Goal: Obtain resource: Obtain resource

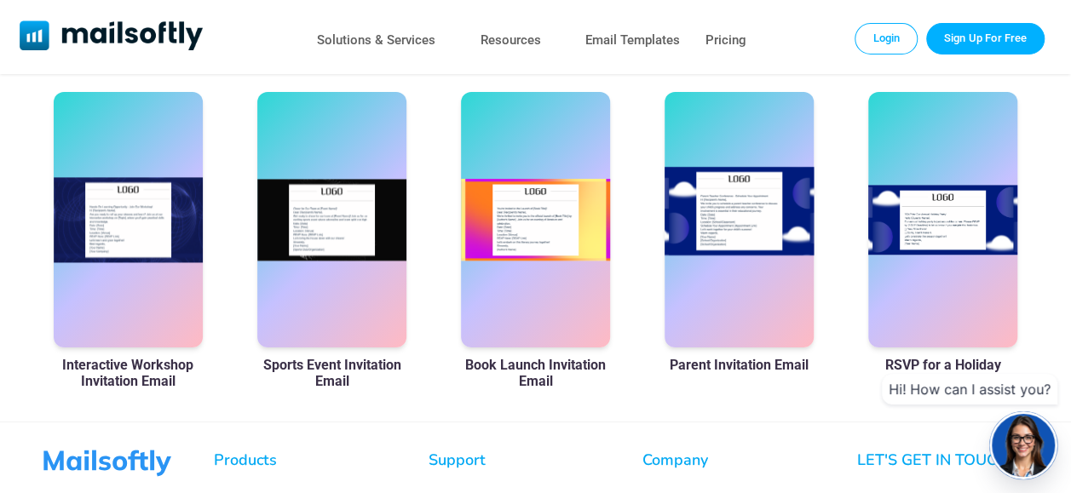
scroll to position [1108, 0]
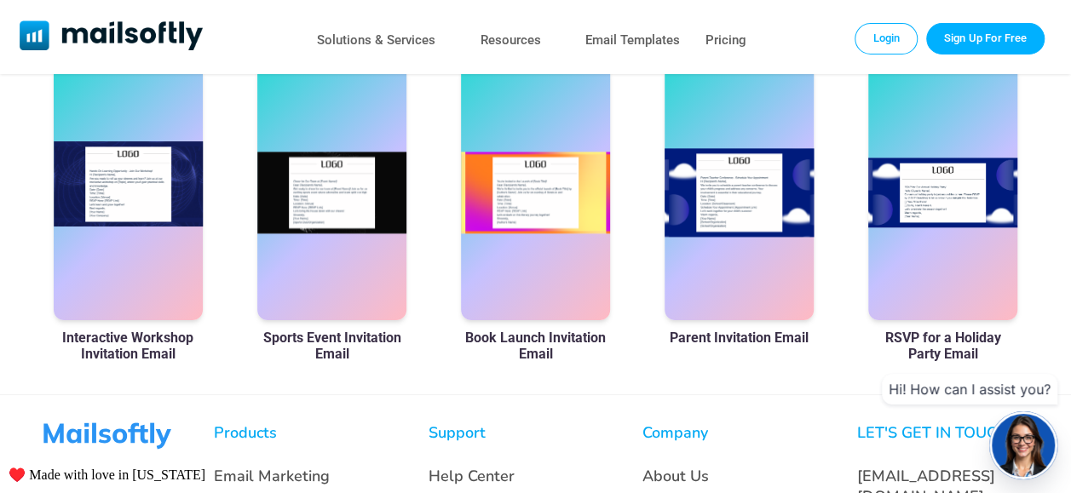
click at [135, 225] on div at bounding box center [128, 193] width 149 height 256
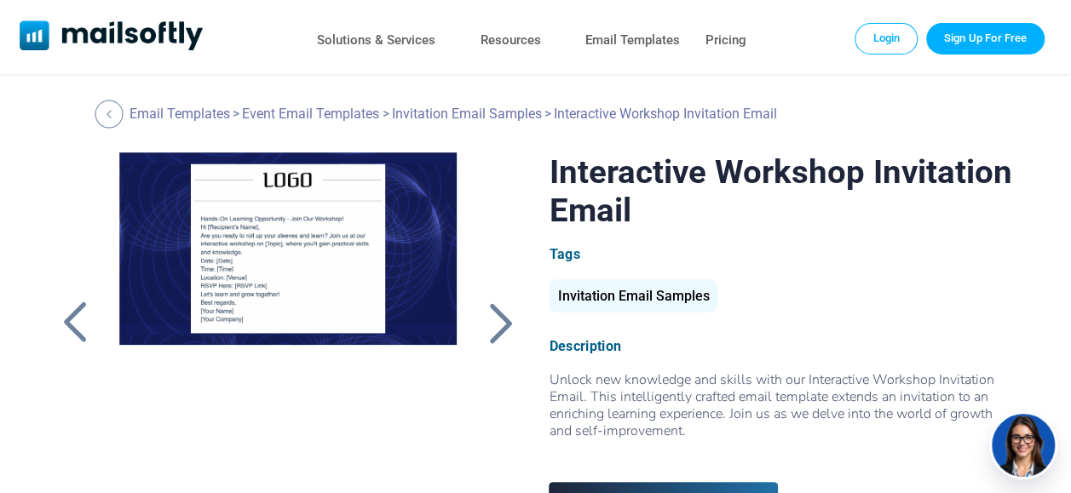
click at [115, 118] on div at bounding box center [109, 114] width 28 height 28
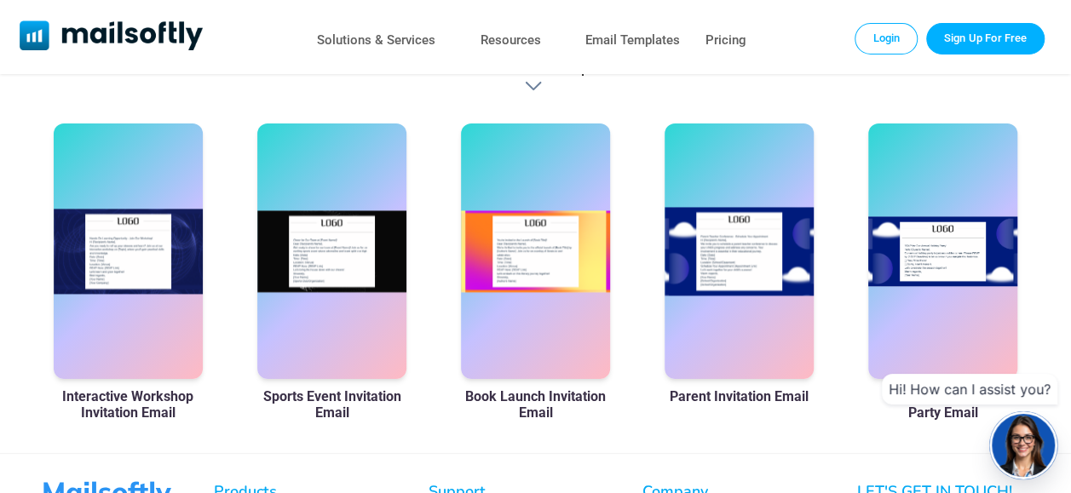
scroll to position [1022, 0]
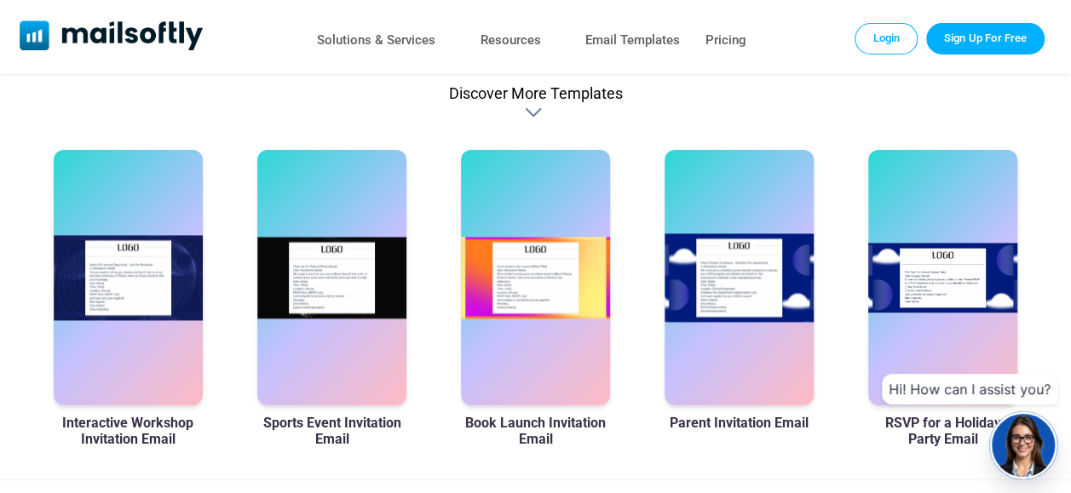
click at [526, 121] on div at bounding box center [535, 112] width 20 height 17
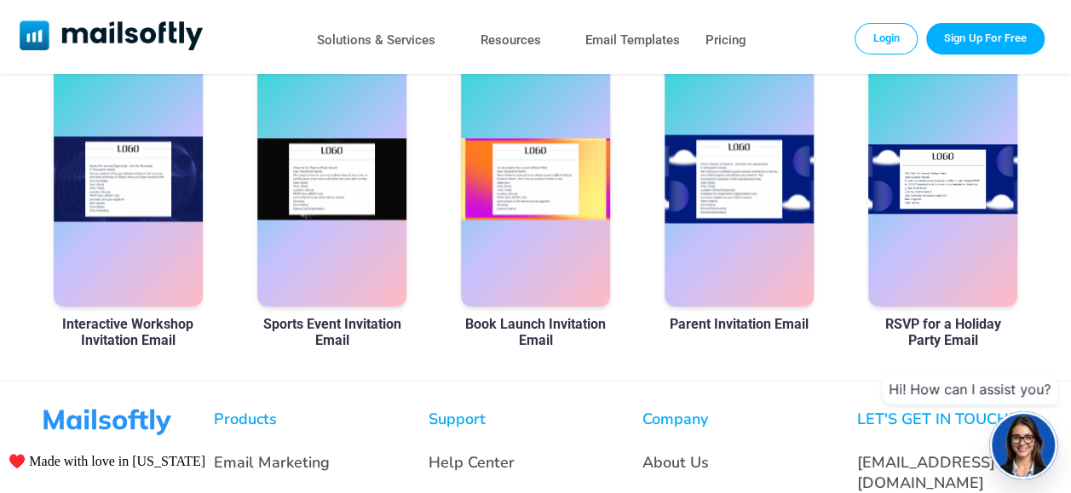
scroll to position [1126, 0]
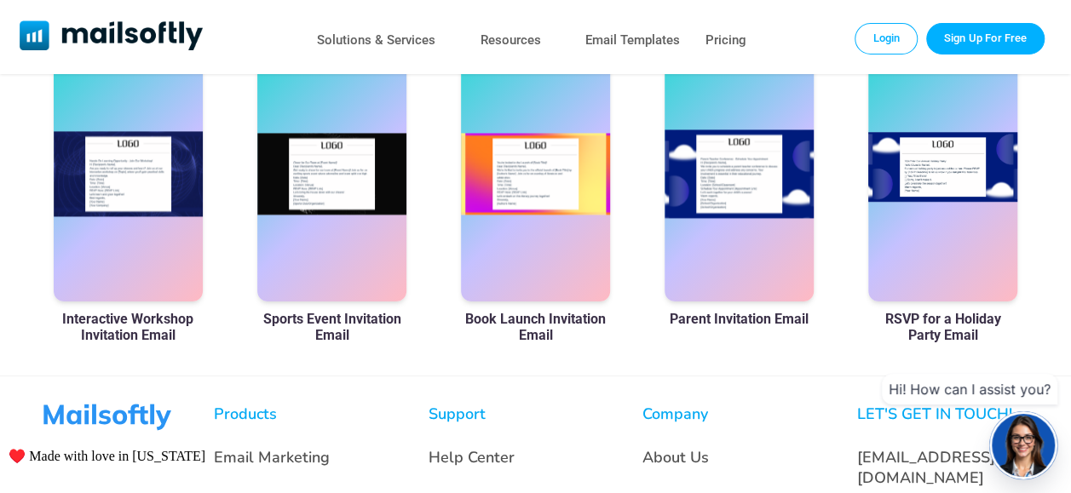
click at [941, 196] on div at bounding box center [942, 174] width 149 height 256
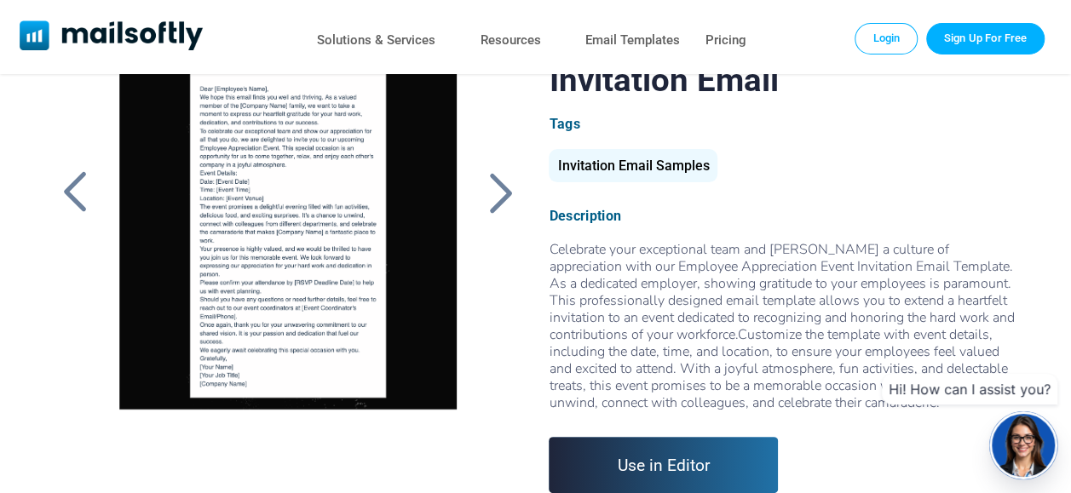
scroll to position [104, 0]
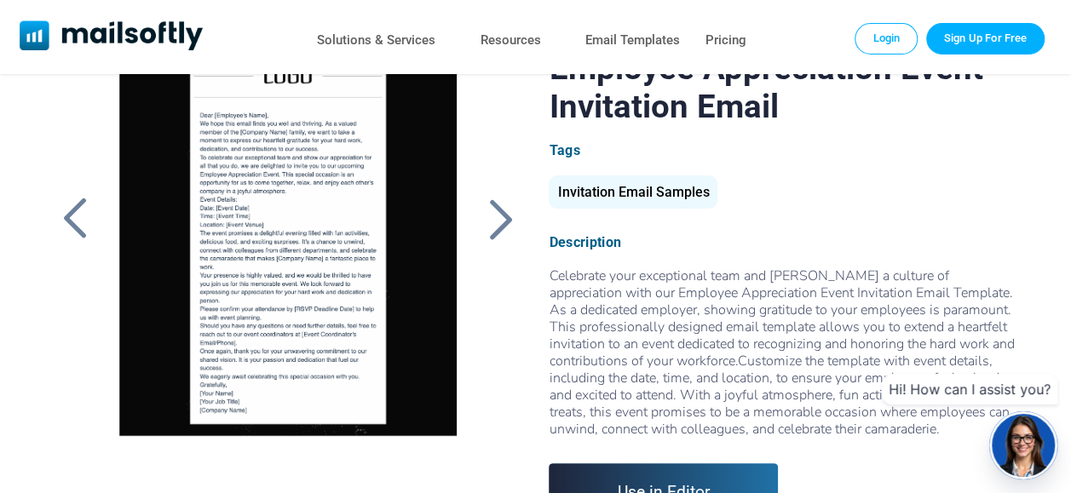
click at [614, 191] on div "Invitation Email Samples" at bounding box center [633, 191] width 169 height 33
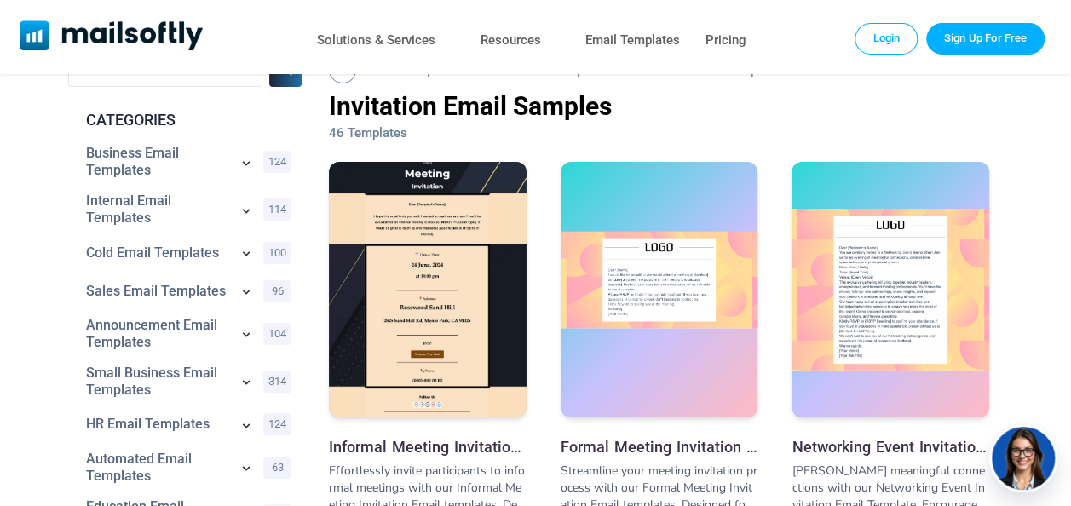
scroll to position [85, 0]
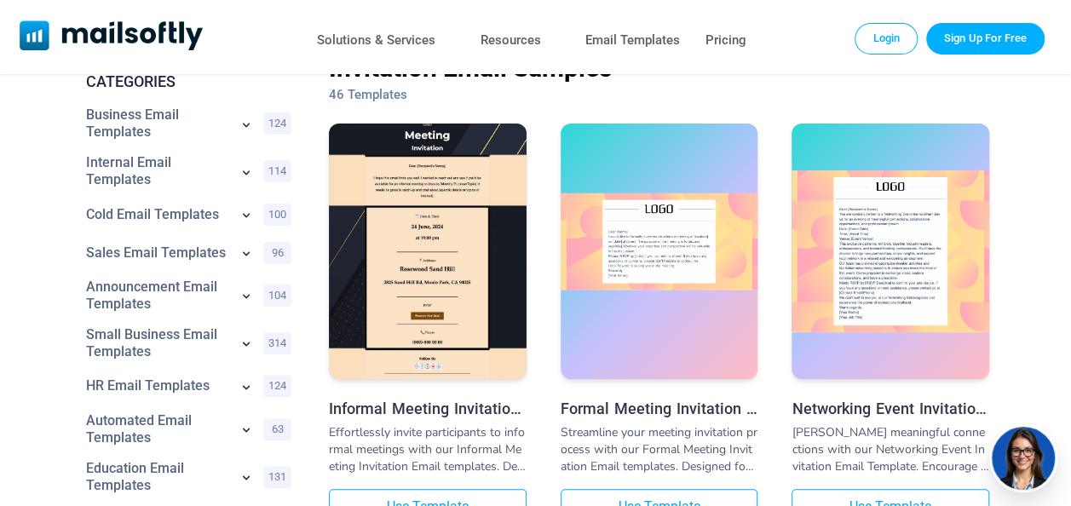
click at [664, 256] on img at bounding box center [660, 242] width 198 height 98
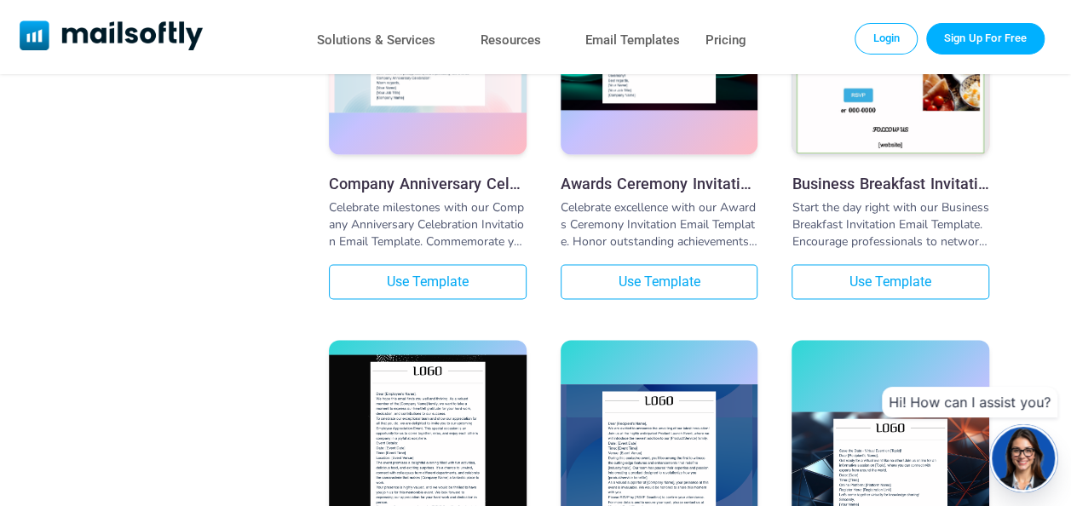
scroll to position [1363, 0]
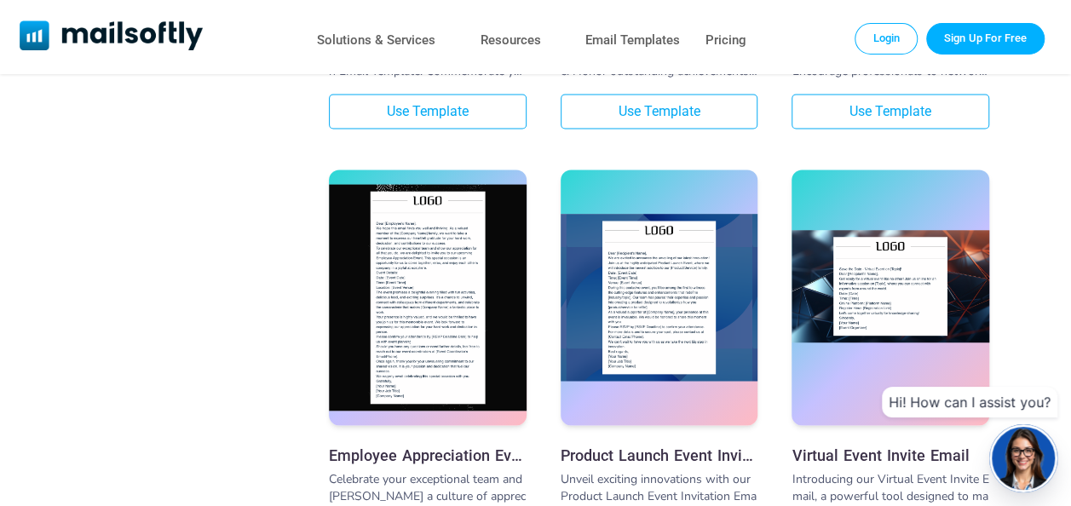
click at [885, 305] on img at bounding box center [890, 286] width 198 height 112
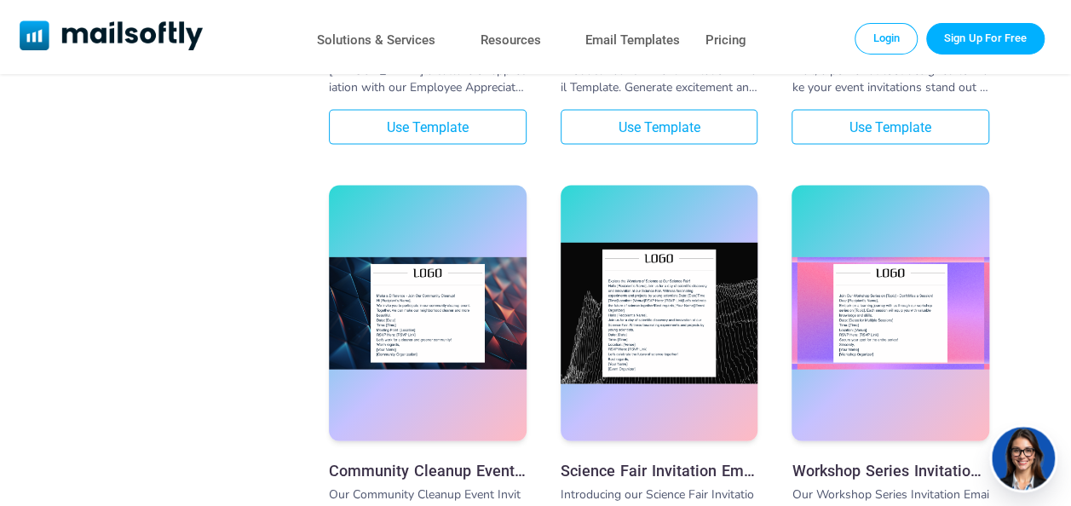
scroll to position [1789, 0]
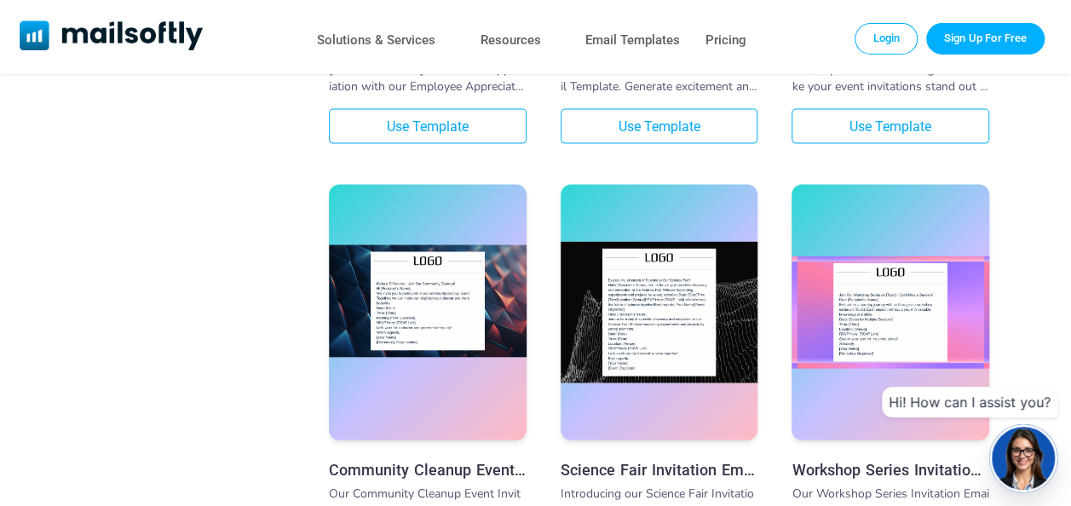
click at [458, 331] on img at bounding box center [428, 301] width 198 height 112
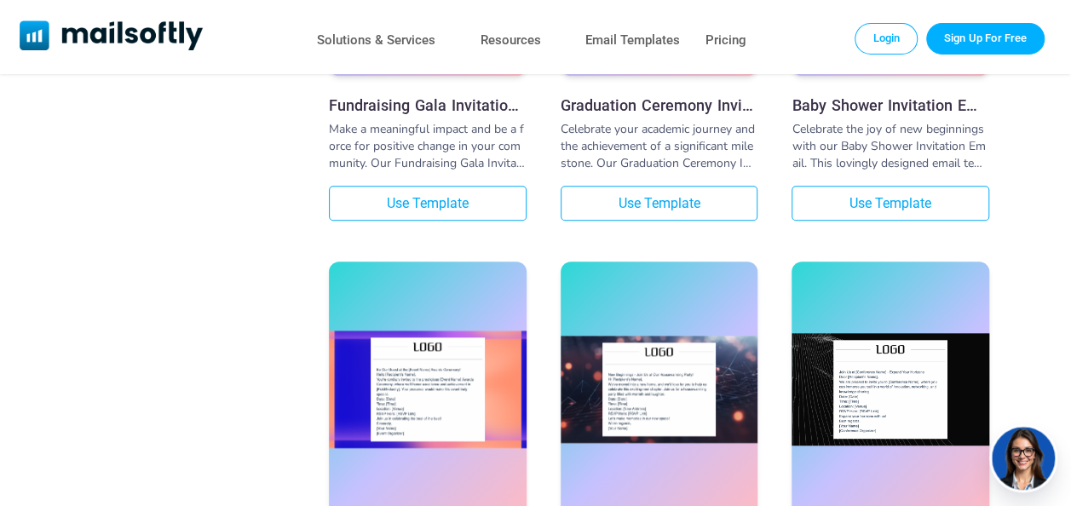
scroll to position [4089, 0]
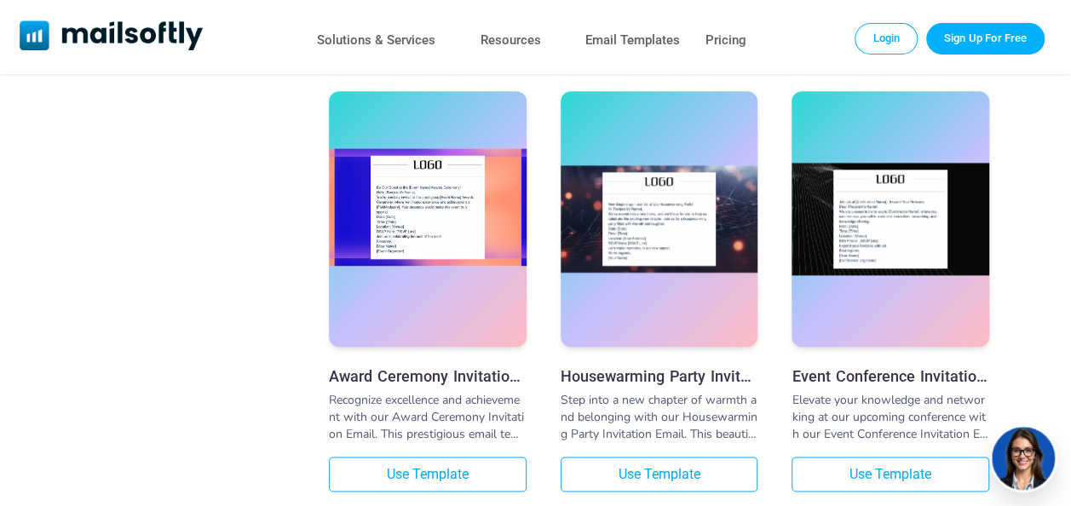
click at [429, 238] on img at bounding box center [428, 207] width 198 height 118
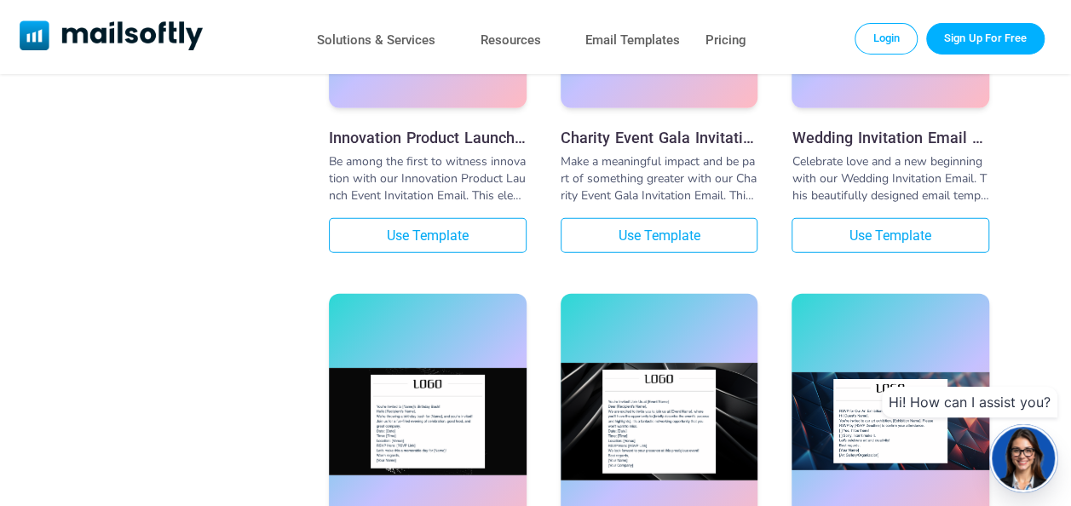
scroll to position [5878, 0]
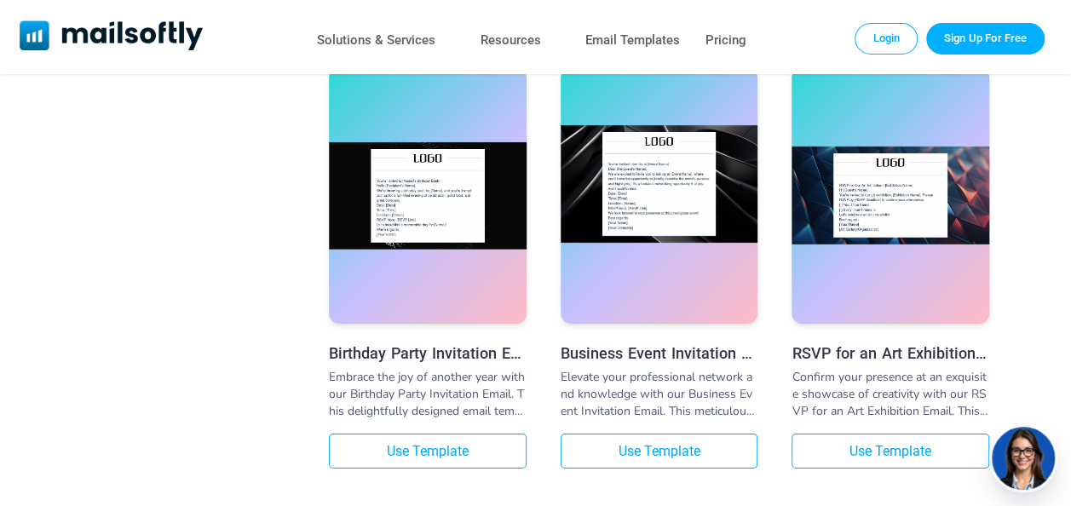
click at [660, 216] on img at bounding box center [660, 184] width 198 height 118
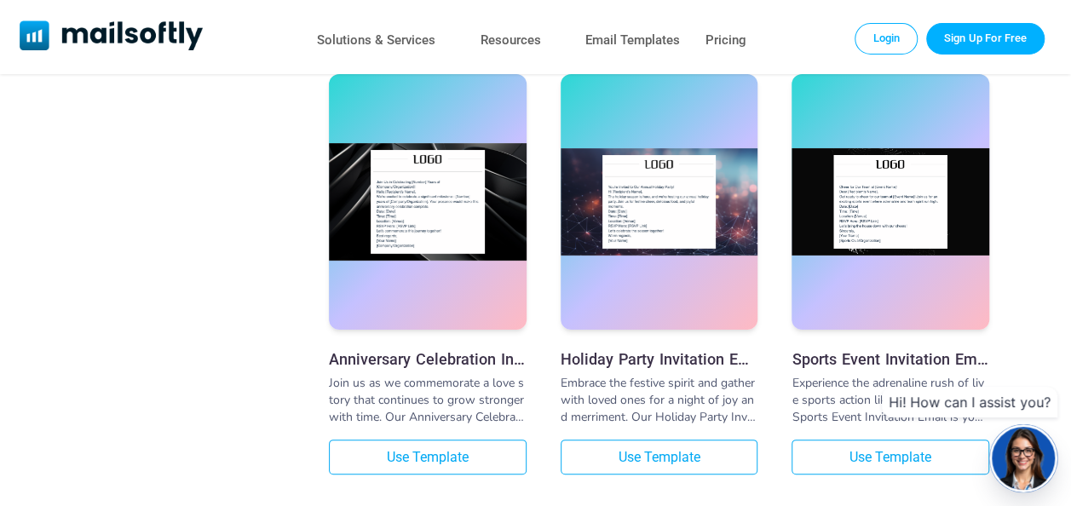
scroll to position [3151, 0]
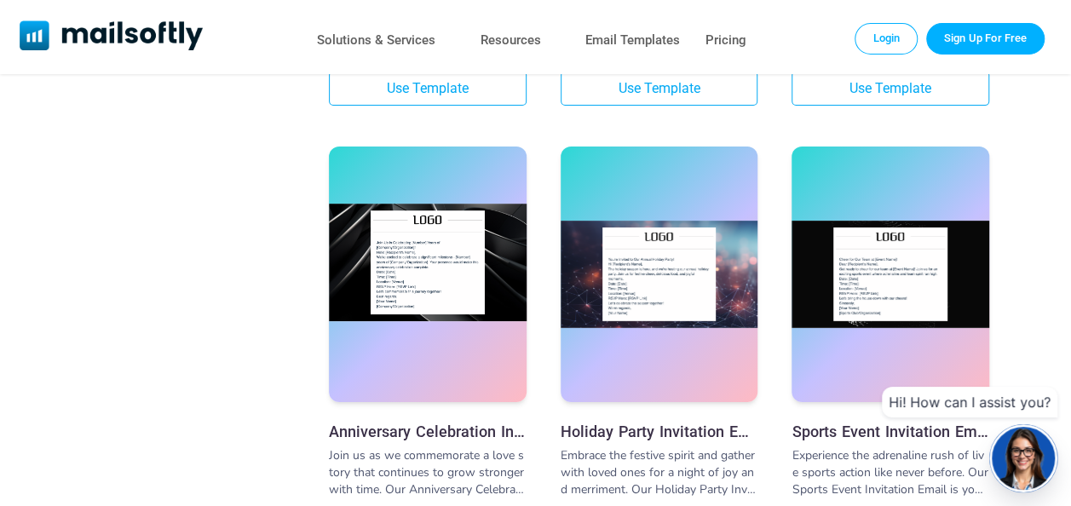
click at [457, 285] on img at bounding box center [428, 263] width 198 height 118
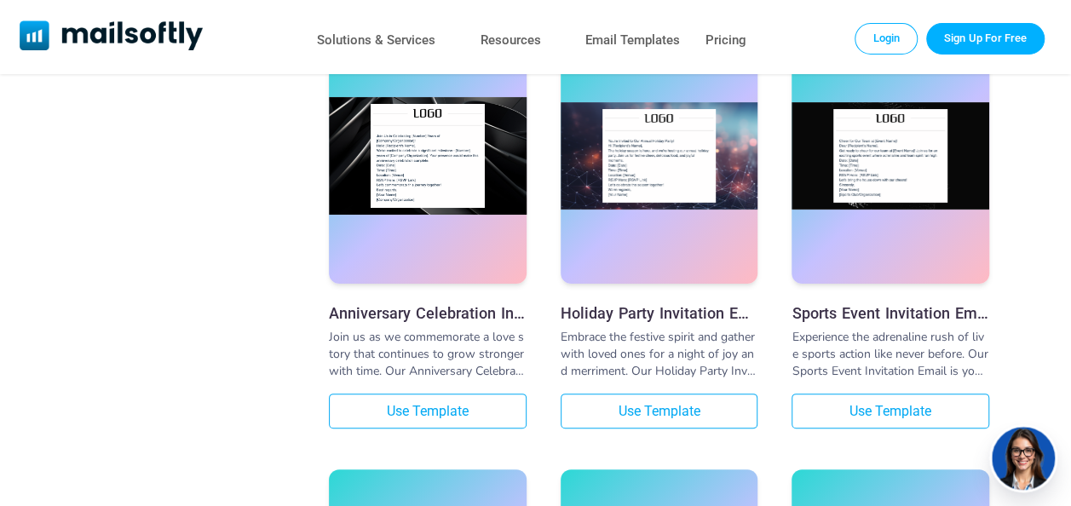
scroll to position [3322, 0]
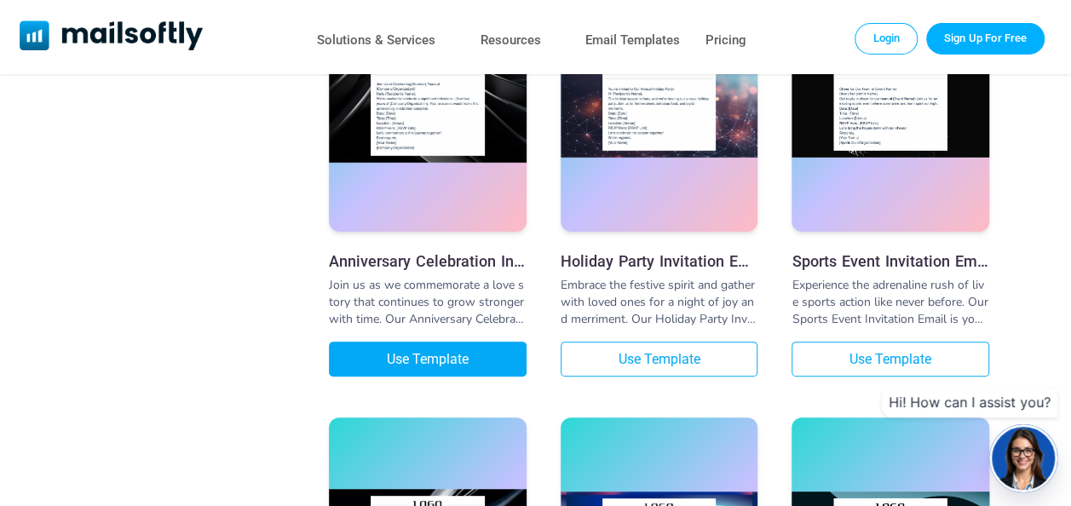
click at [457, 373] on link "Use Template" at bounding box center [428, 359] width 198 height 35
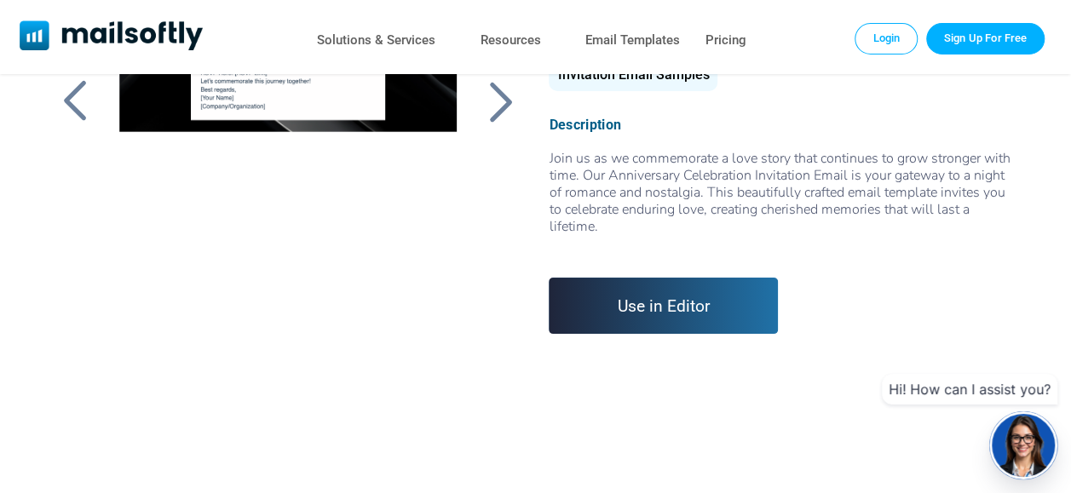
scroll to position [170, 0]
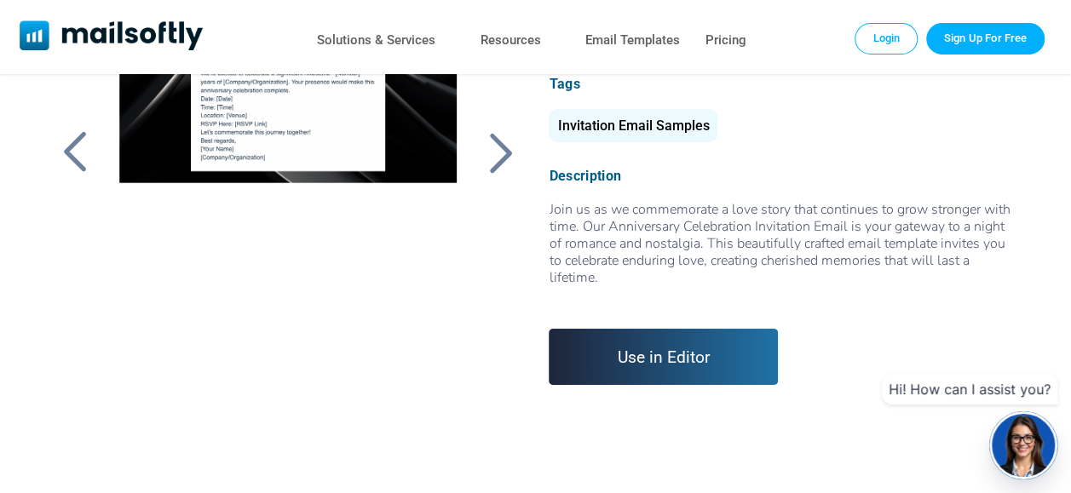
click at [682, 369] on link "Use in Editor" at bounding box center [663, 357] width 229 height 56
click at [612, 354] on link "Use in Editor" at bounding box center [663, 357] width 229 height 56
click at [601, 360] on link "Use in Editor" at bounding box center [663, 357] width 229 height 56
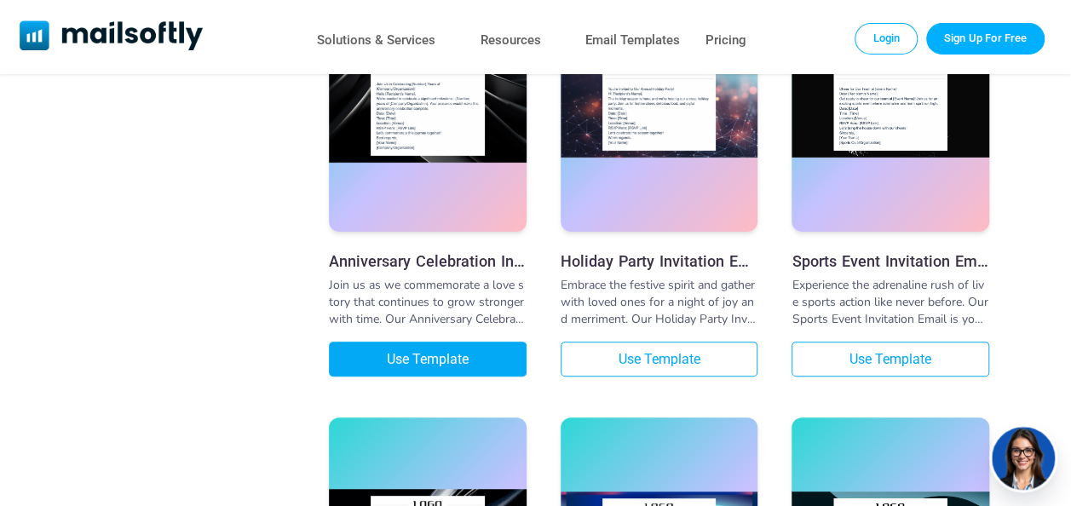
click at [433, 363] on link "Use Template" at bounding box center [428, 359] width 198 height 35
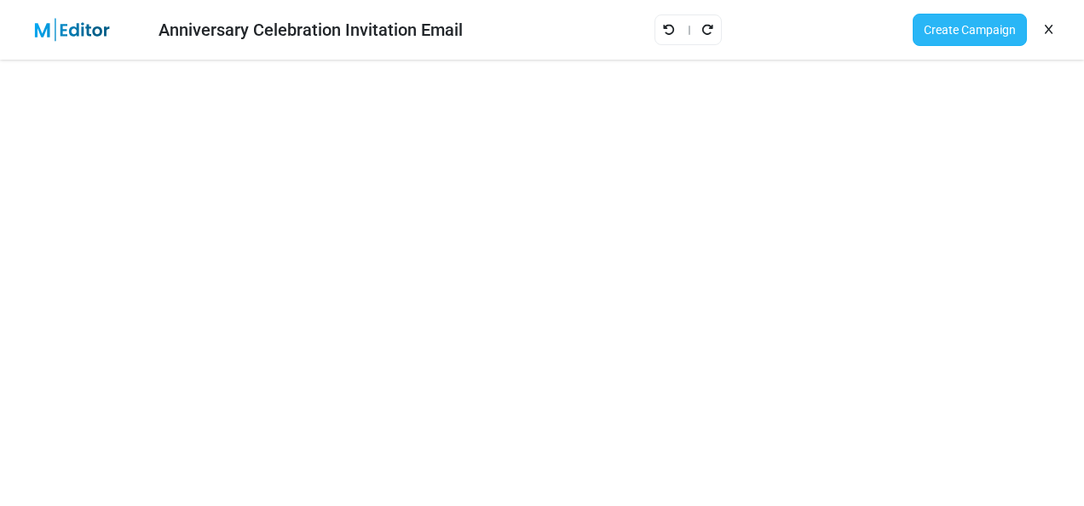
click at [958, 31] on link "Create Campaign" at bounding box center [969, 30] width 114 height 32
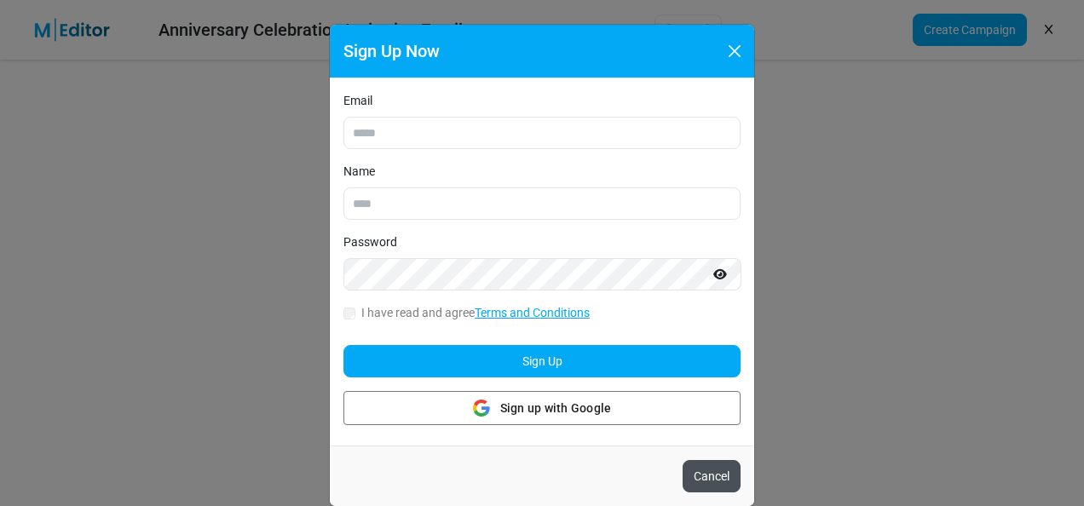
click at [726, 469] on button "Cancel" at bounding box center [711, 476] width 58 height 32
